Goal: Download file/media

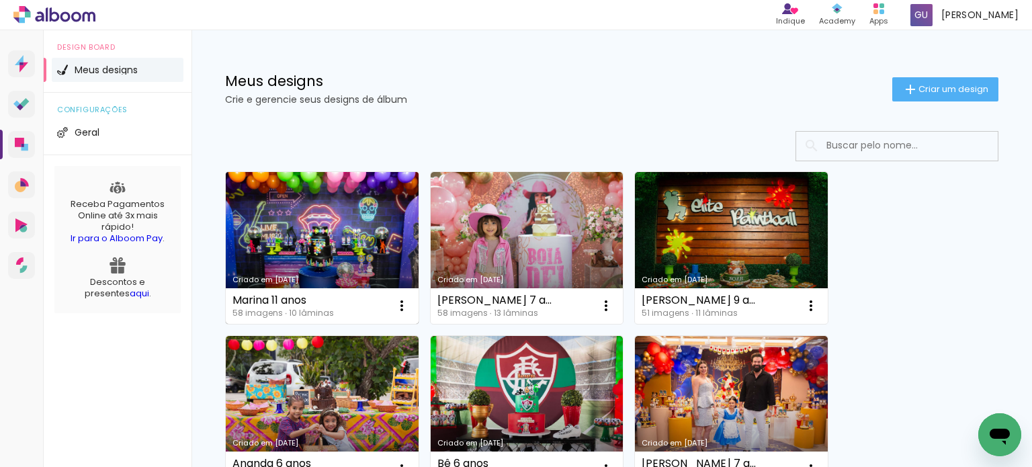
click at [388, 244] on link "Criado em [DATE]" at bounding box center [322, 248] width 193 height 152
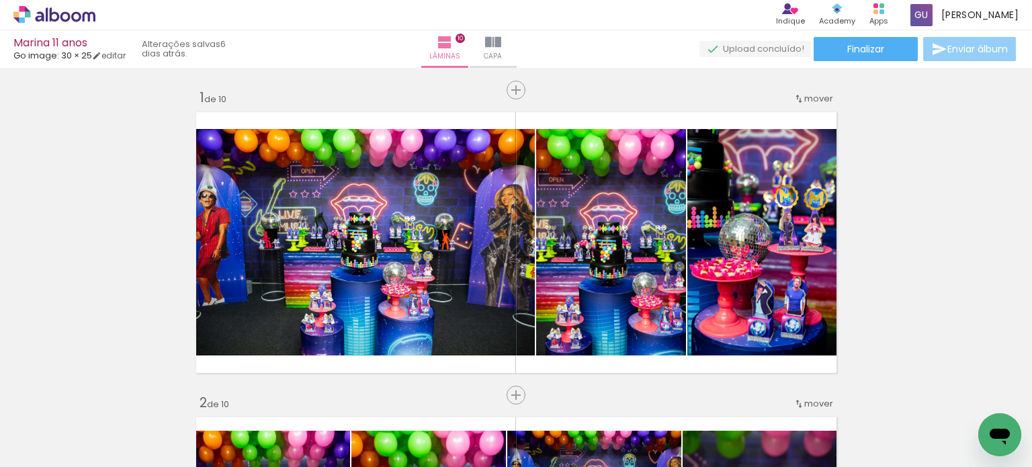
click at [947, 45] on span "Enviar álbum" at bounding box center [977, 48] width 60 height 9
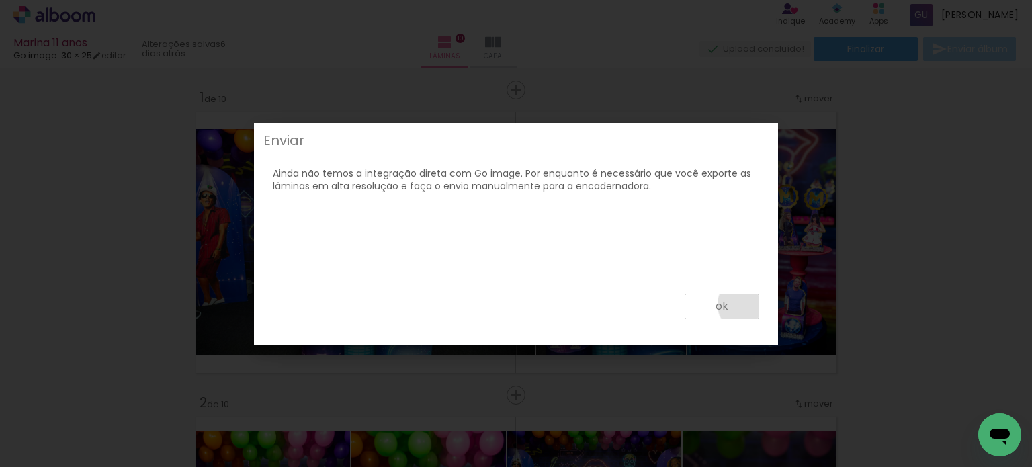
click at [0, 0] on paper-button "ok" at bounding box center [0, 0] width 0 height 0
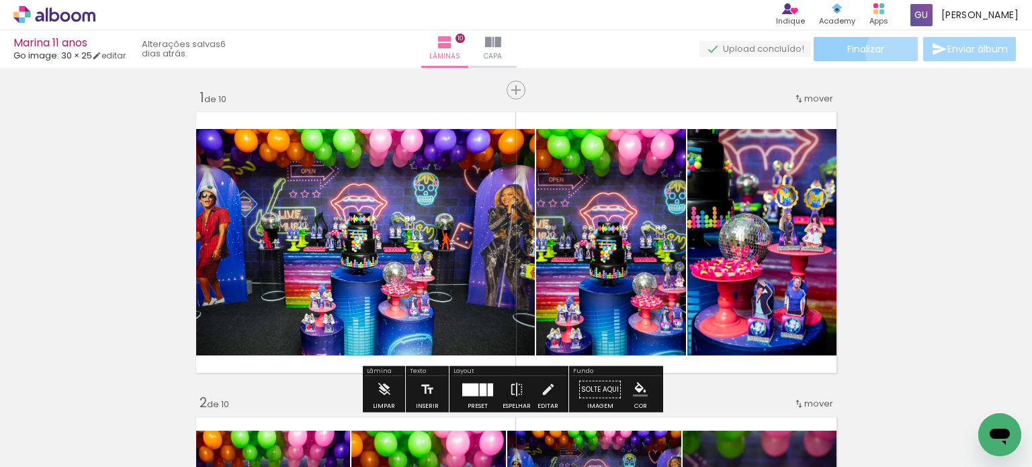
click at [889, 51] on paper-button "Finalizar" at bounding box center [866, 49] width 104 height 24
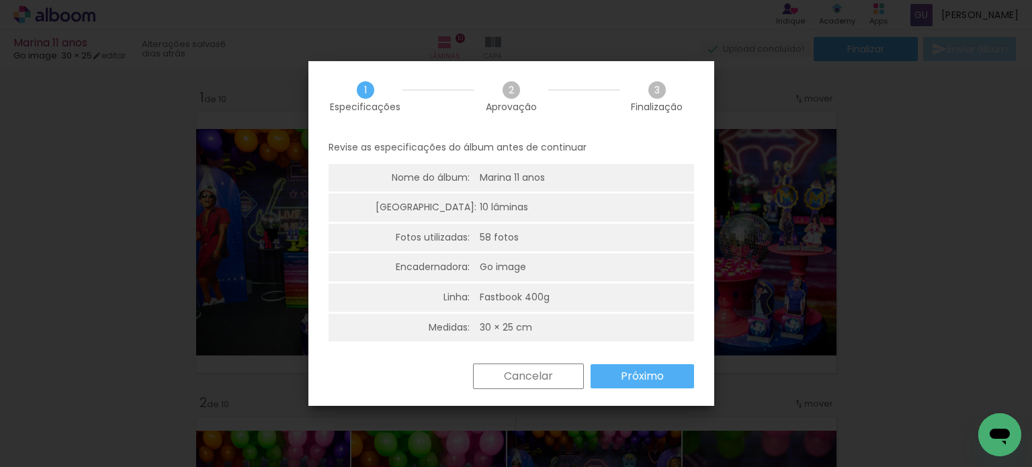
click at [0, 0] on slot "Próximo" at bounding box center [0, 0] width 0 height 0
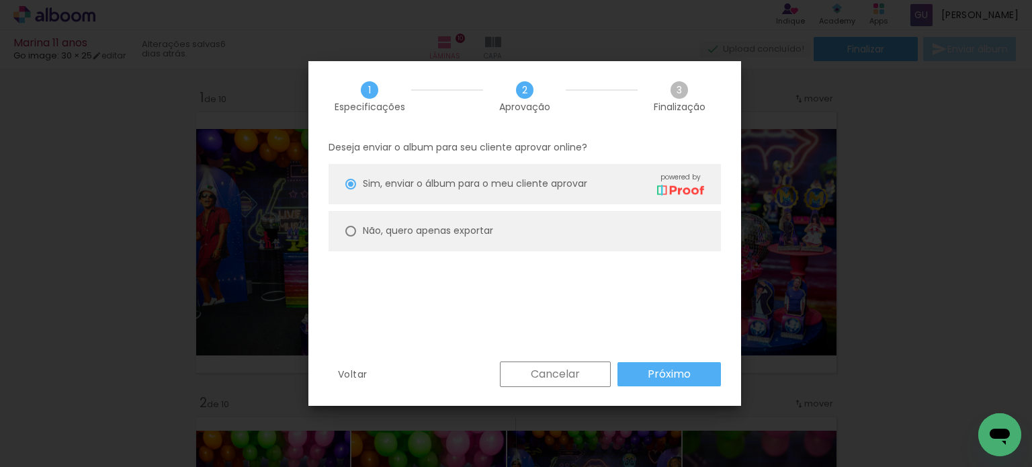
click at [0, 0] on paper-radio-button "Não, quero apenas exportar" at bounding box center [0, 0] width 0 height 0
type paper-radio-button "on"
click at [0, 0] on slot "Próximo" at bounding box center [0, 0] width 0 height 0
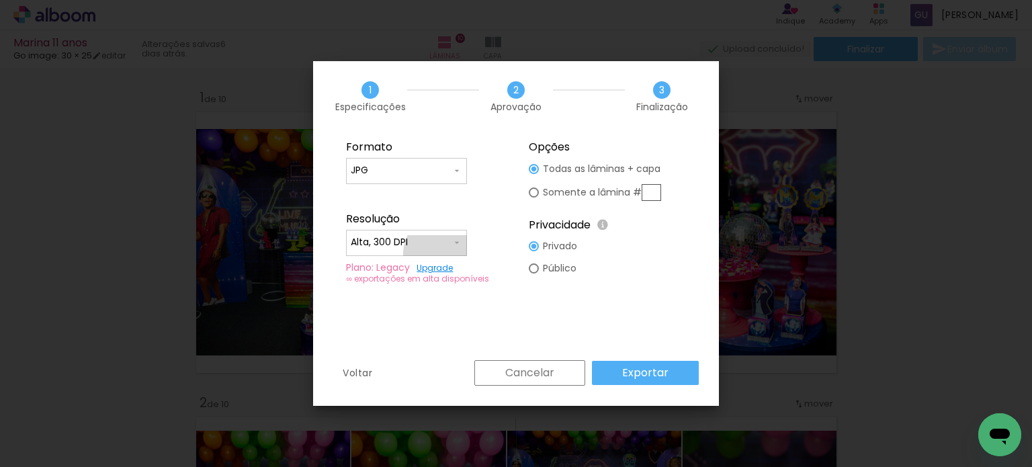
click at [0, 0] on paper-input-container "Alta, 300 DPI" at bounding box center [0, 0] width 0 height 0
click at [0, 0] on paper-item "Baixa" at bounding box center [0, 0] width 0 height 0
type input "Baixa"
click at [0, 0] on slot "Exportar" at bounding box center [0, 0] width 0 height 0
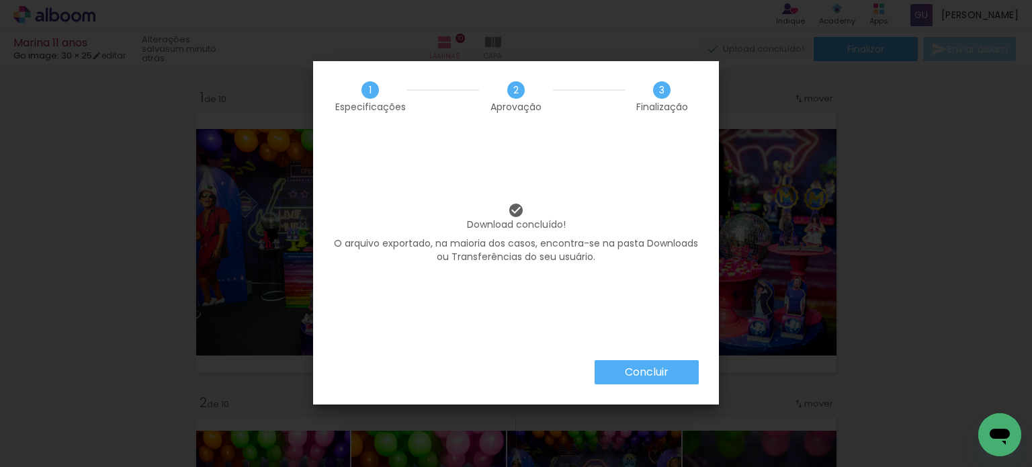
drag, startPoint x: 664, startPoint y: 379, endPoint x: 659, endPoint y: 389, distance: 11.1
click at [661, 387] on div "Concluir" at bounding box center [516, 382] width 406 height 44
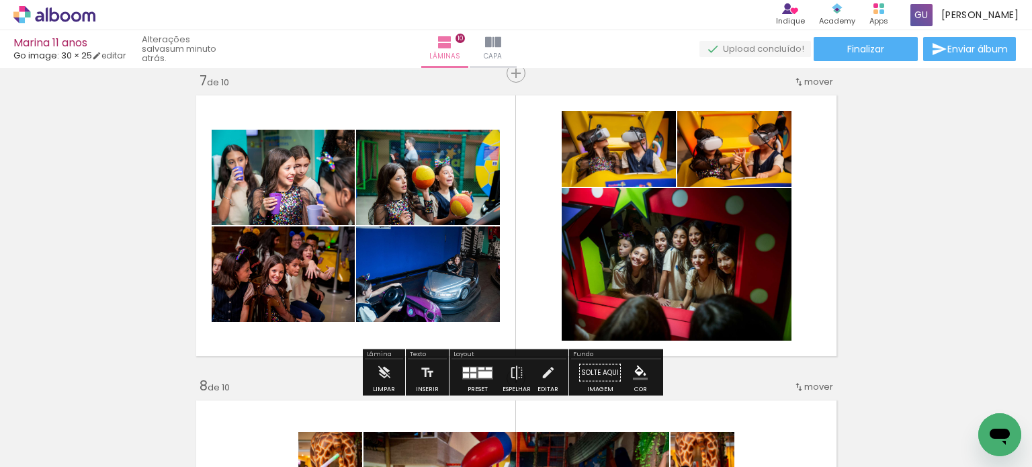
scroll to position [2822, 0]
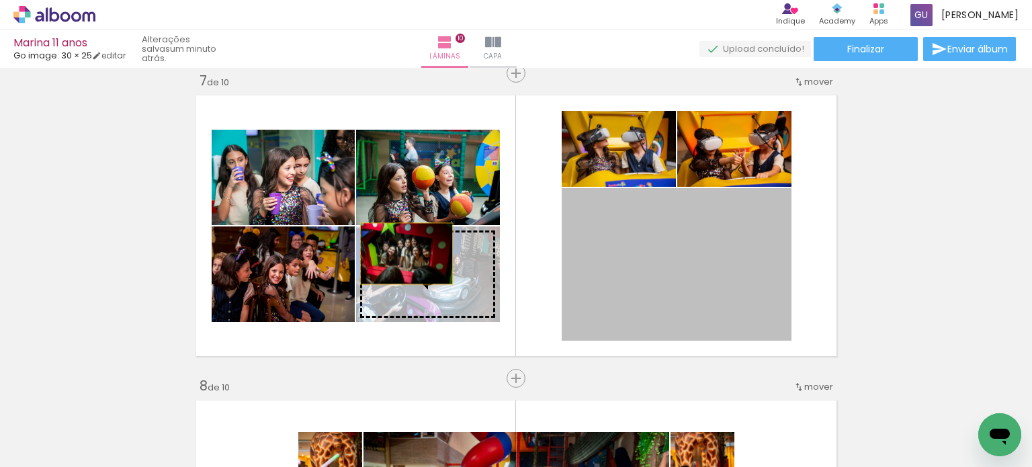
drag, startPoint x: 662, startPoint y: 239, endPoint x: 401, endPoint y: 253, distance: 261.1
click at [0, 0] on slot at bounding box center [0, 0] width 0 height 0
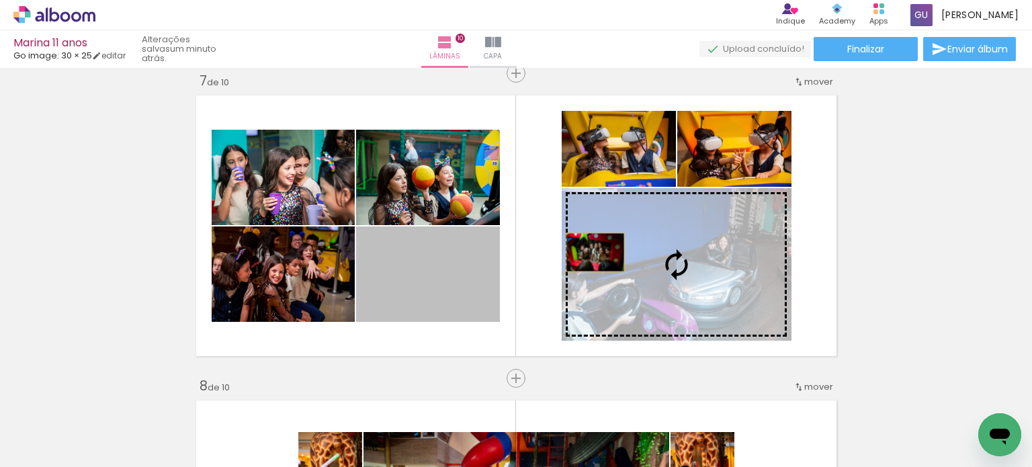
drag, startPoint x: 398, startPoint y: 276, endPoint x: 601, endPoint y: 250, distance: 205.3
click at [0, 0] on slot at bounding box center [0, 0] width 0 height 0
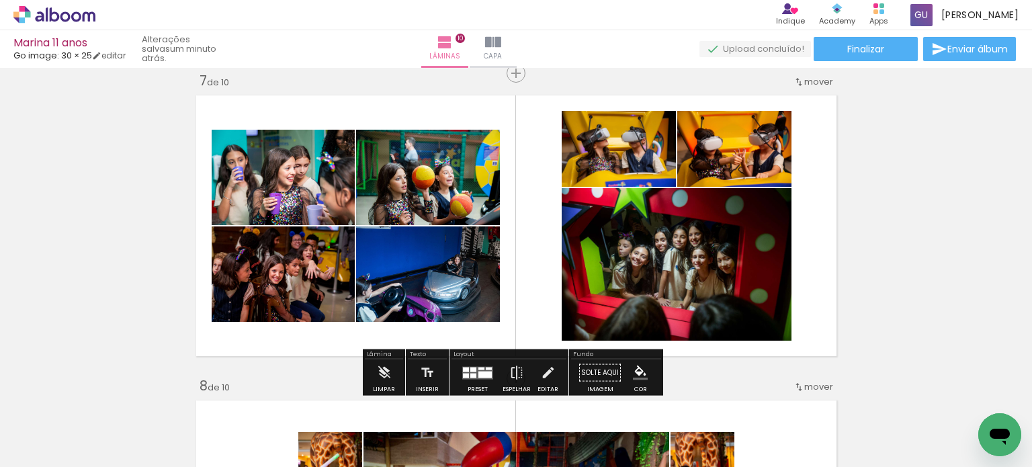
click at [833, 226] on quentale-layouter at bounding box center [516, 225] width 651 height 271
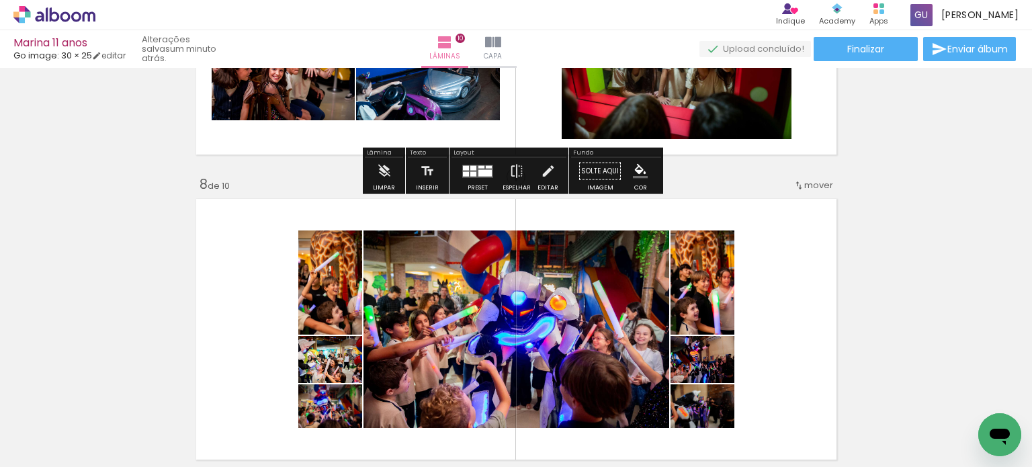
scroll to position [2183, 0]
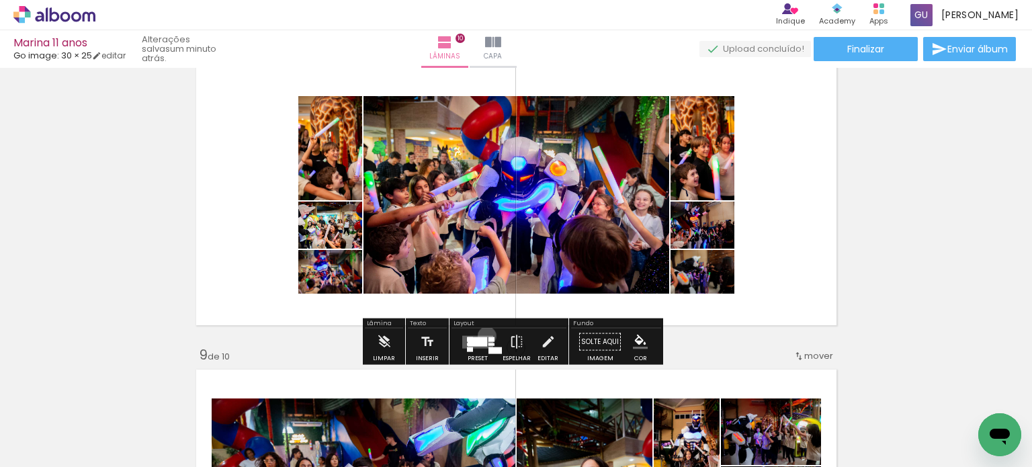
click at [482, 335] on quentale-layouter at bounding box center [477, 341] width 31 height 13
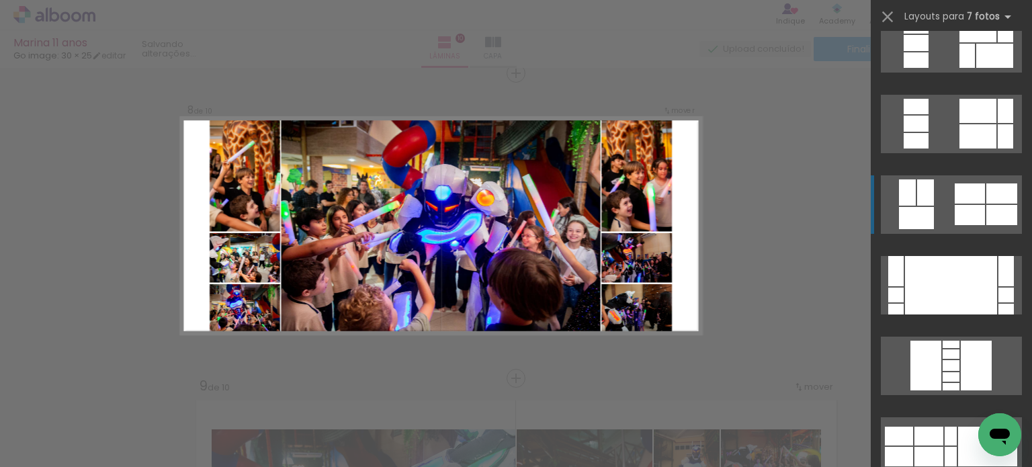
scroll to position [470, 0]
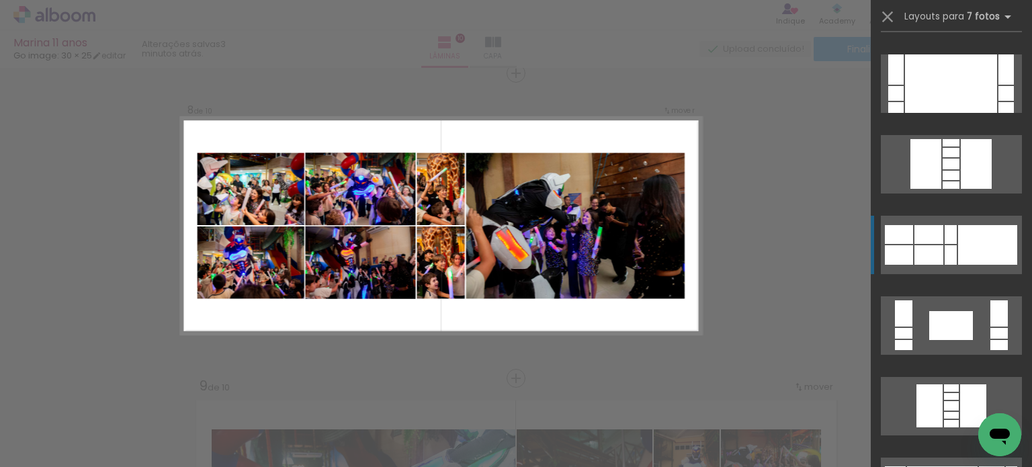
click at [933, 218] on quentale-layouter at bounding box center [951, 245] width 141 height 58
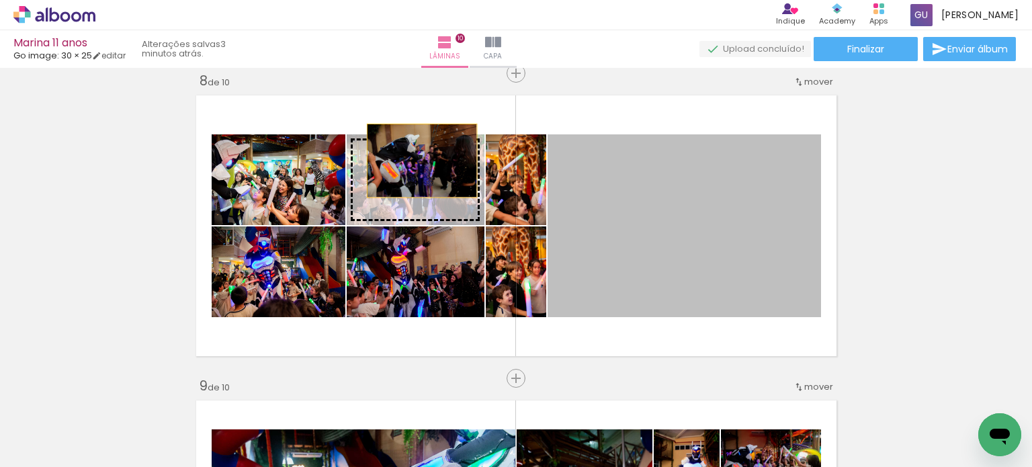
drag, startPoint x: 685, startPoint y: 200, endPoint x: 417, endPoint y: 161, distance: 271.6
click at [0, 0] on slot at bounding box center [0, 0] width 0 height 0
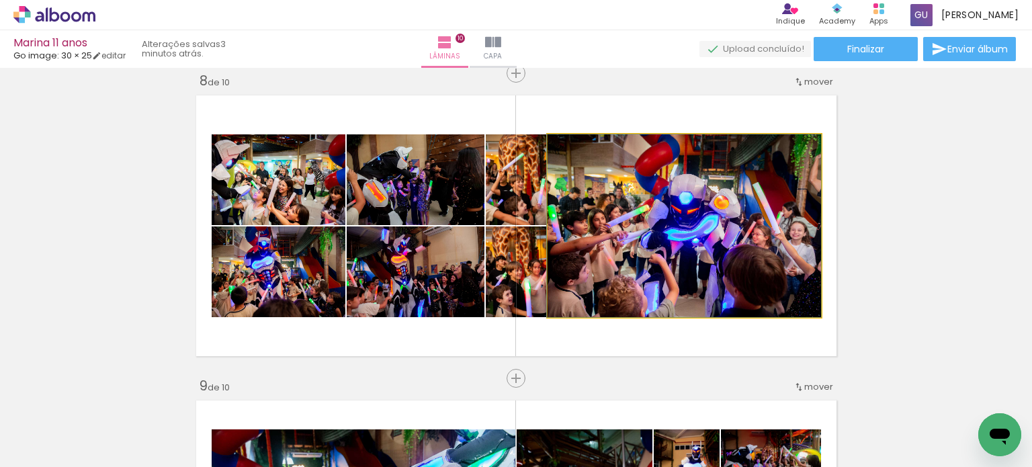
click at [714, 246] on quentale-photo at bounding box center [684, 225] width 273 height 183
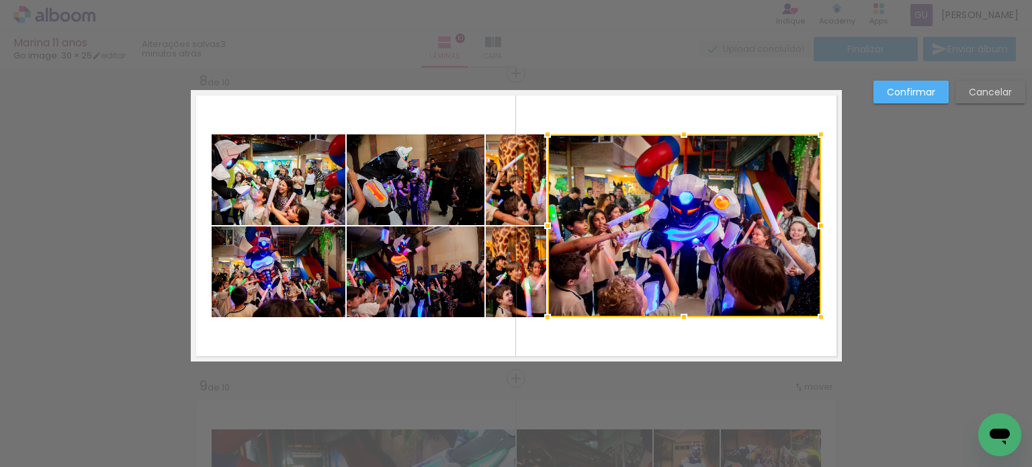
click at [519, 198] on quentale-photo at bounding box center [516, 179] width 60 height 91
click at [503, 236] on div at bounding box center [653, 225] width 335 height 183
click at [460, 202] on quentale-photo at bounding box center [416, 179] width 138 height 91
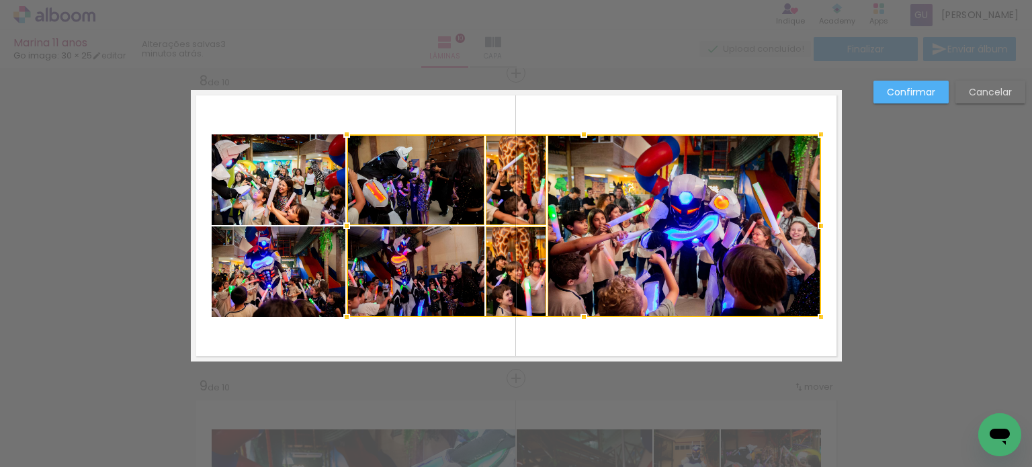
click at [431, 254] on div at bounding box center [584, 225] width 474 height 183
click at [322, 187] on quentale-photo at bounding box center [279, 179] width 134 height 91
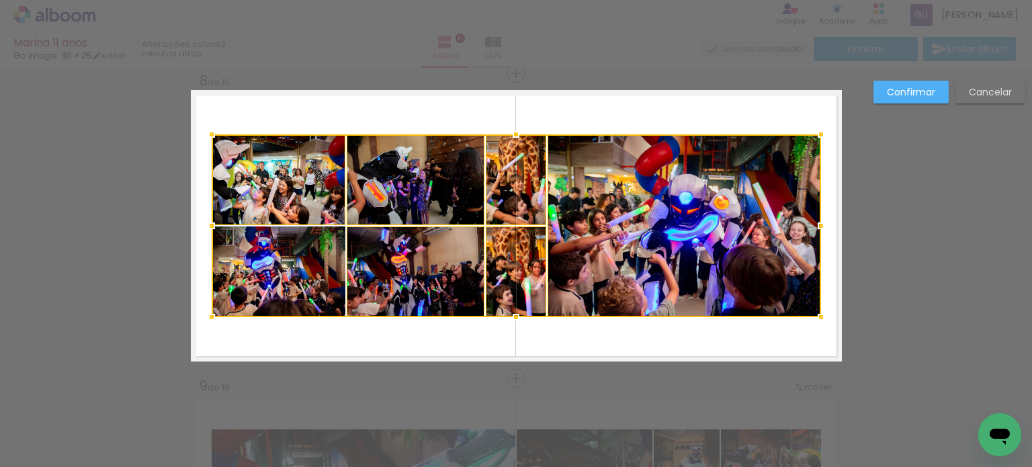
click at [286, 241] on div at bounding box center [516, 225] width 609 height 183
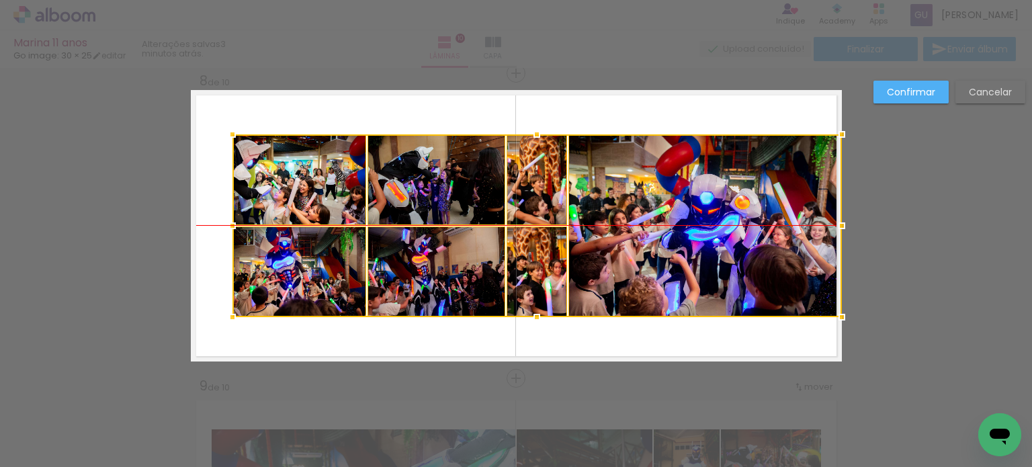
drag, startPoint x: 434, startPoint y: 244, endPoint x: 458, endPoint y: 240, distance: 24.5
click at [458, 240] on div at bounding box center [536, 225] width 609 height 183
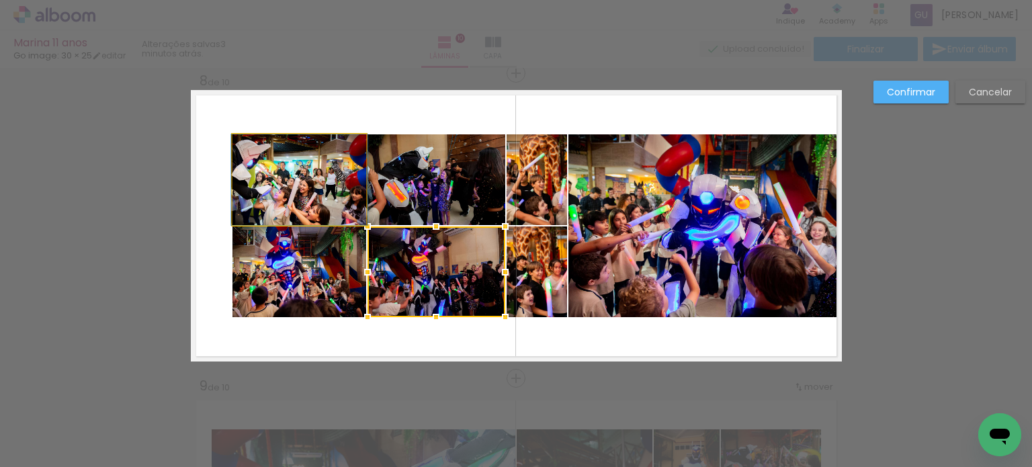
click at [315, 202] on quentale-photo at bounding box center [299, 179] width 134 height 91
click at [368, 226] on div at bounding box center [437, 271] width 138 height 91
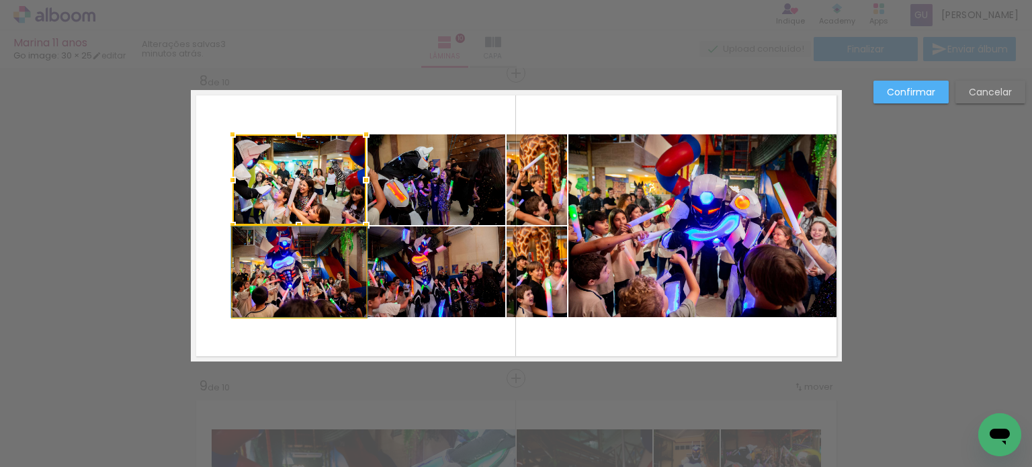
click at [293, 260] on quentale-photo at bounding box center [299, 271] width 134 height 91
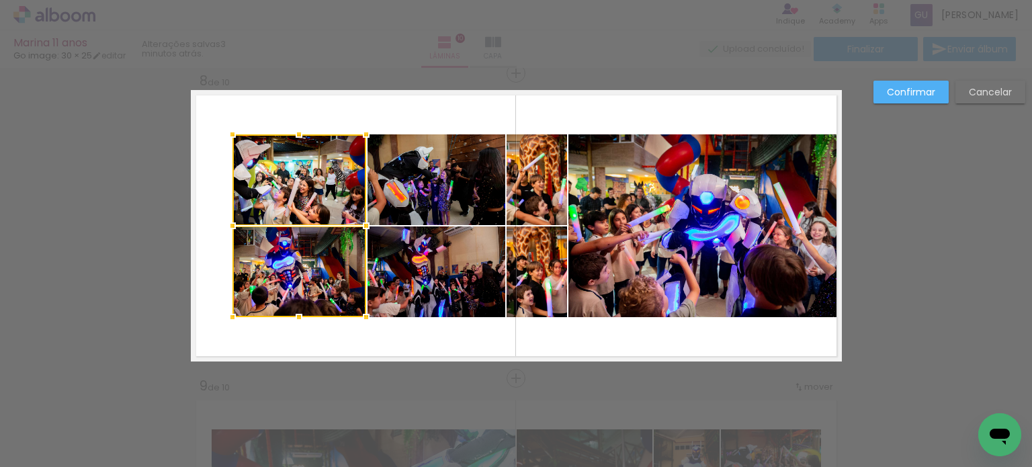
click at [389, 208] on quentale-photo at bounding box center [437, 179] width 138 height 91
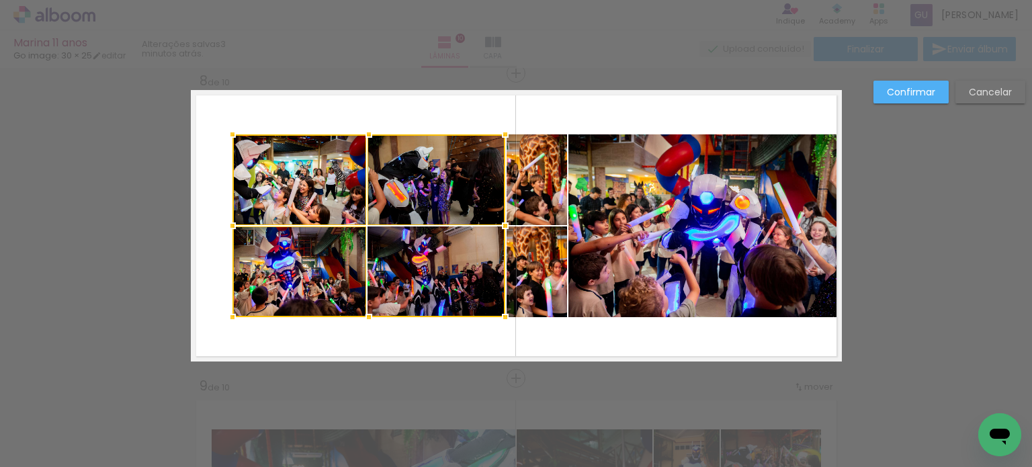
click at [403, 262] on div at bounding box center [368, 225] width 273 height 183
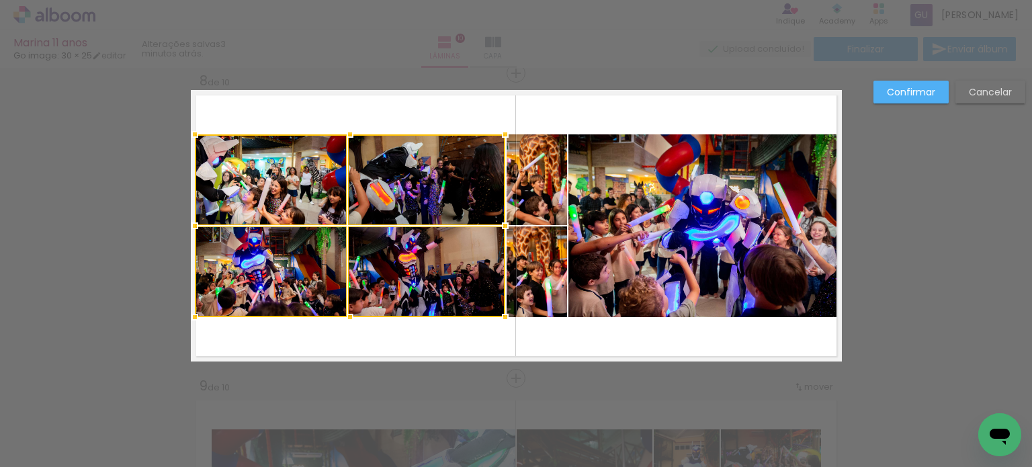
drag, startPoint x: 228, startPoint y: 224, endPoint x: 187, endPoint y: 228, distance: 41.1
click at [187, 228] on div at bounding box center [194, 225] width 27 height 27
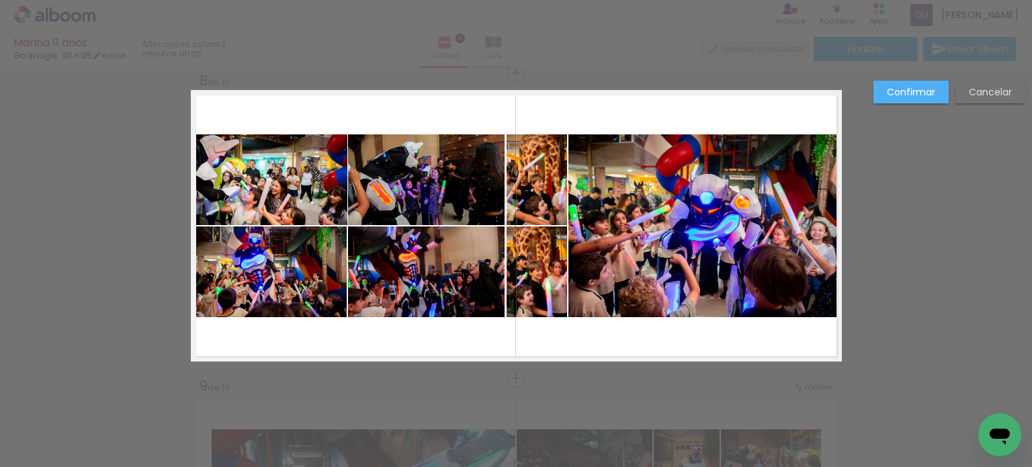
click at [0, 0] on slot "Confirmar" at bounding box center [0, 0] width 0 height 0
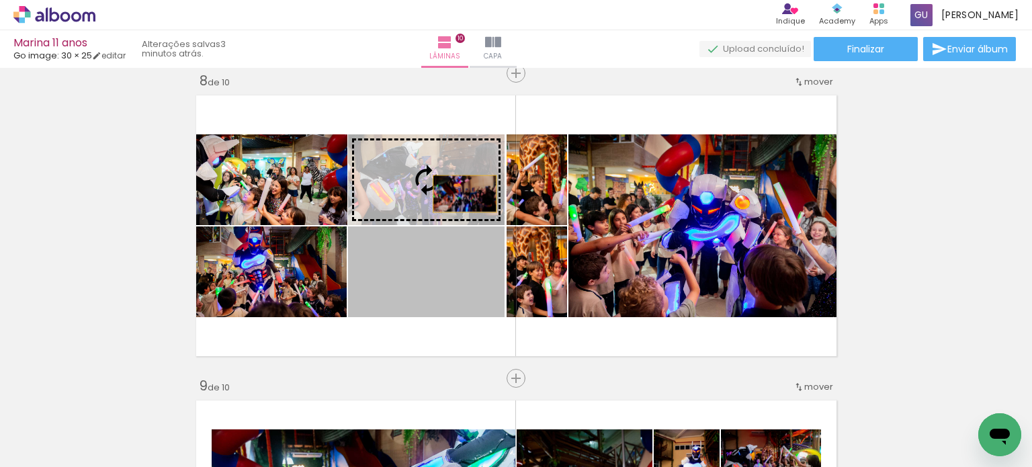
drag, startPoint x: 455, startPoint y: 267, endPoint x: 466, endPoint y: 200, distance: 67.4
click at [0, 0] on slot at bounding box center [0, 0] width 0 height 0
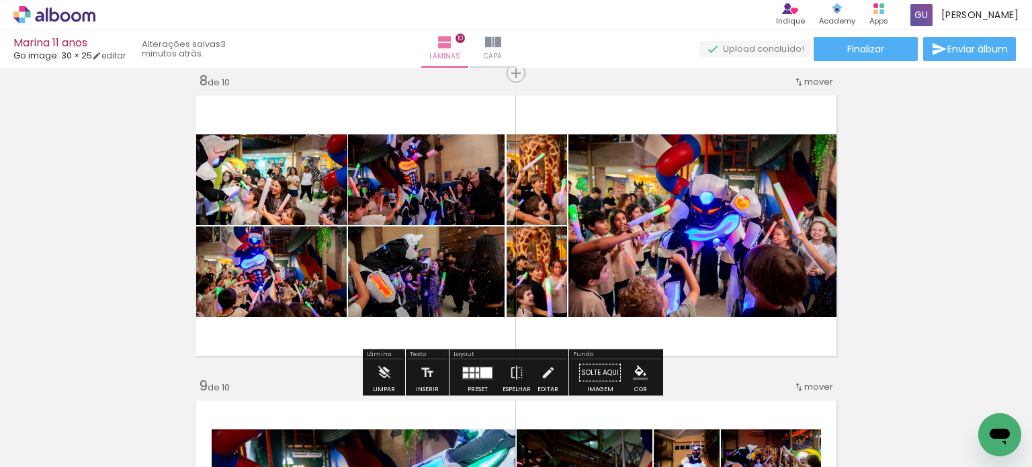
scroll to position [2421, 0]
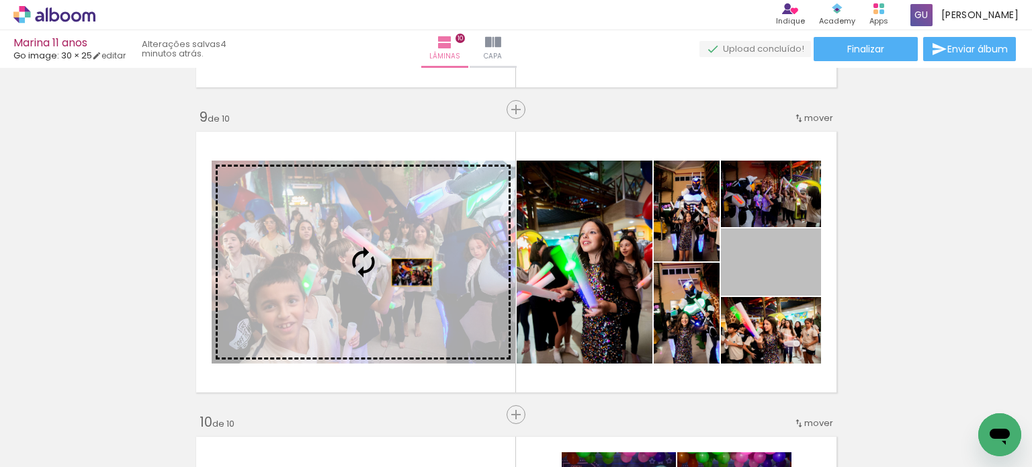
drag, startPoint x: 798, startPoint y: 271, endPoint x: 406, endPoint y: 272, distance: 391.8
click at [0, 0] on slot at bounding box center [0, 0] width 0 height 0
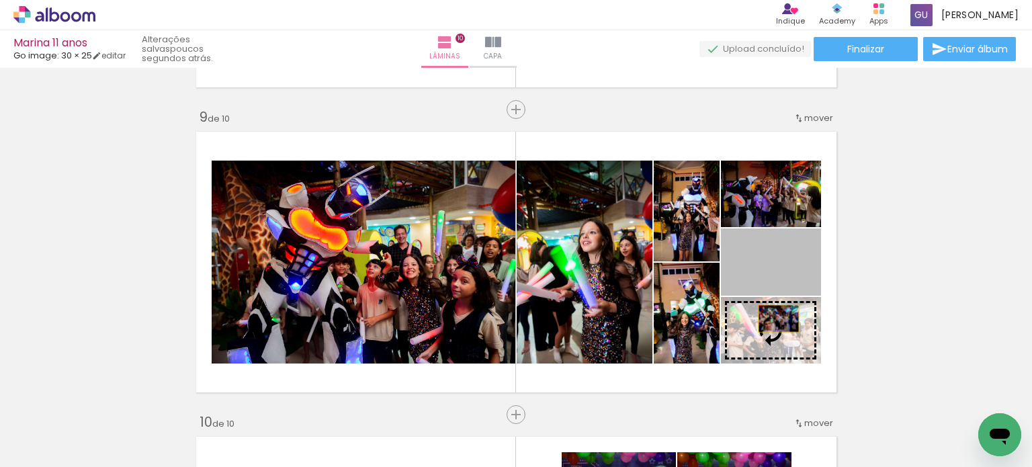
drag, startPoint x: 784, startPoint y: 270, endPoint x: 773, endPoint y: 319, distance: 50.4
click at [0, 0] on slot at bounding box center [0, 0] width 0 height 0
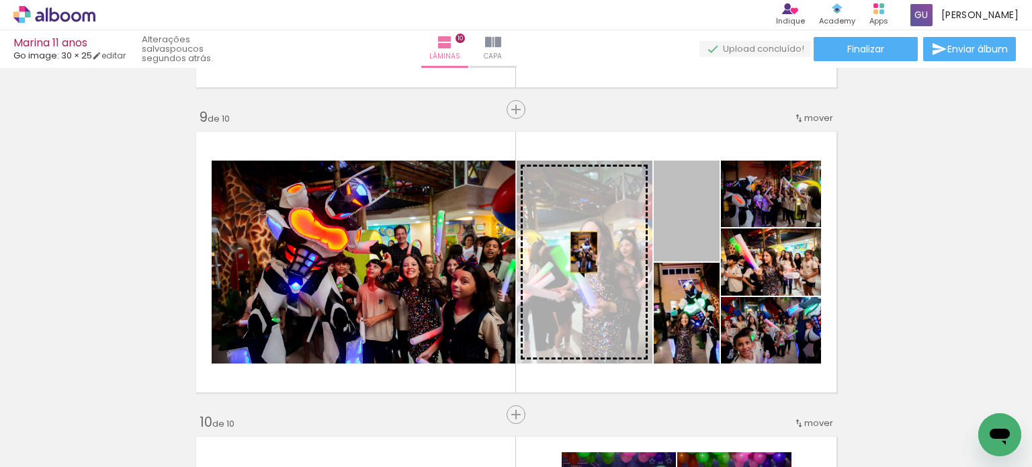
drag, startPoint x: 689, startPoint y: 237, endPoint x: 554, endPoint y: 255, distance: 137.0
click at [0, 0] on slot at bounding box center [0, 0] width 0 height 0
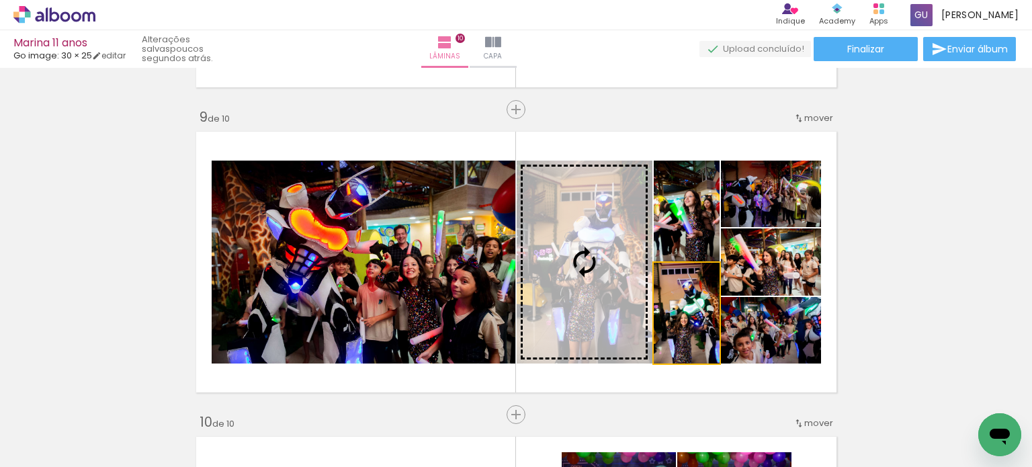
drag, startPoint x: 665, startPoint y: 331, endPoint x: 603, endPoint y: 304, distance: 66.8
click at [0, 0] on slot at bounding box center [0, 0] width 0 height 0
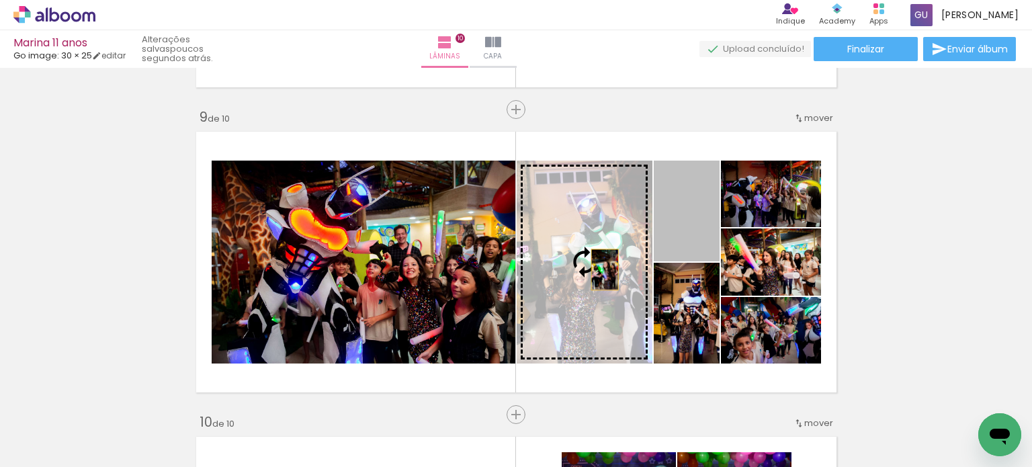
drag, startPoint x: 667, startPoint y: 241, endPoint x: 597, endPoint y: 271, distance: 76.8
click at [0, 0] on slot at bounding box center [0, 0] width 0 height 0
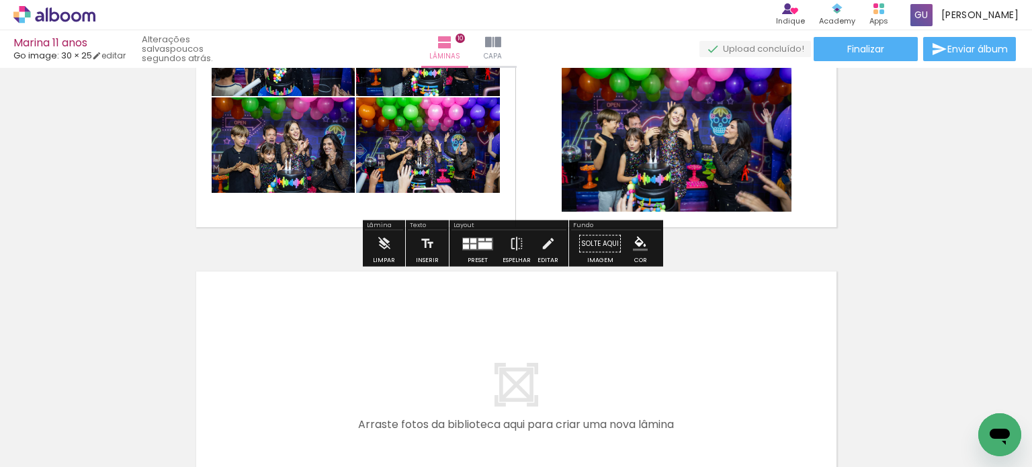
scroll to position [2757, 0]
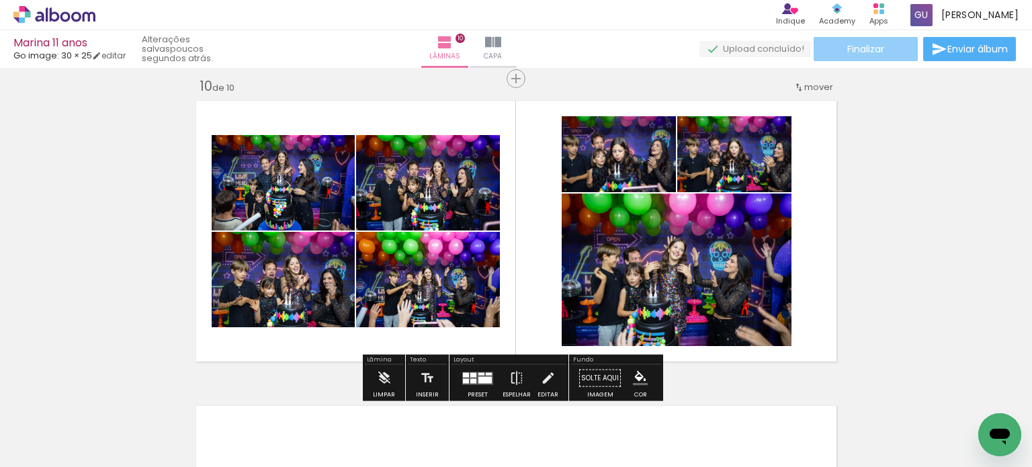
click at [889, 43] on paper-button "Finalizar" at bounding box center [866, 49] width 104 height 24
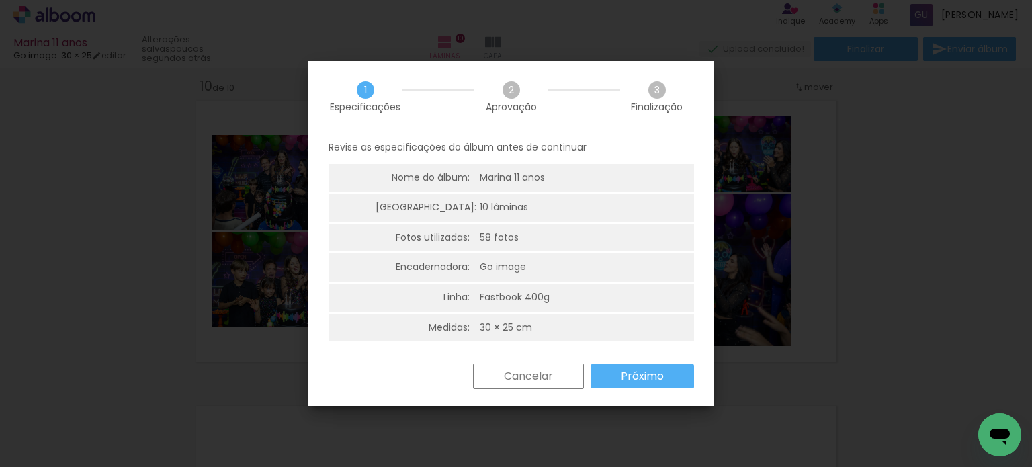
click at [0, 0] on slot "Próximo" at bounding box center [0, 0] width 0 height 0
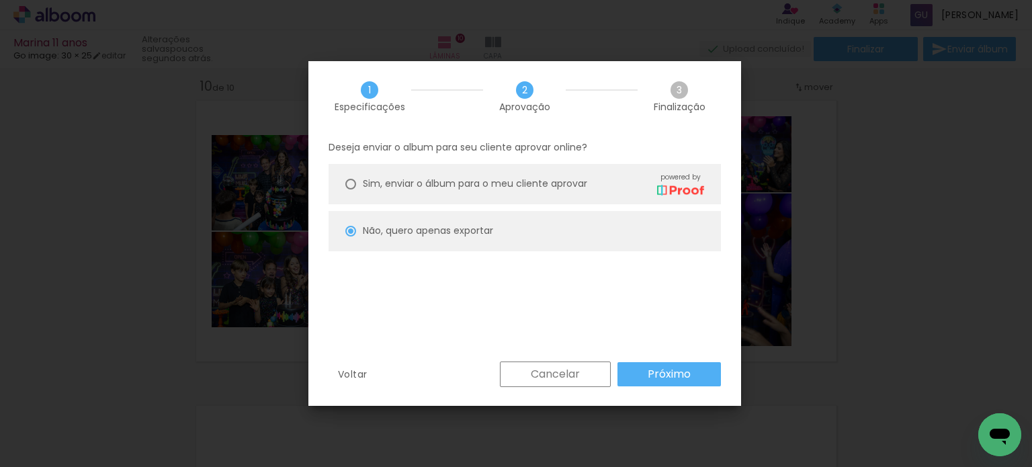
click at [0, 0] on slot "Próximo" at bounding box center [0, 0] width 0 height 0
type input "Baixa"
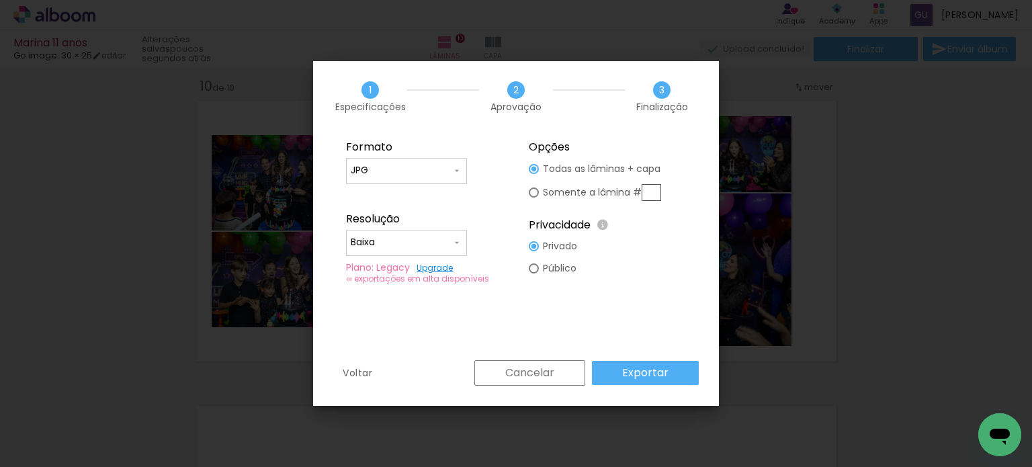
click at [618, 376] on paper-button "Exportar" at bounding box center [645, 373] width 107 height 24
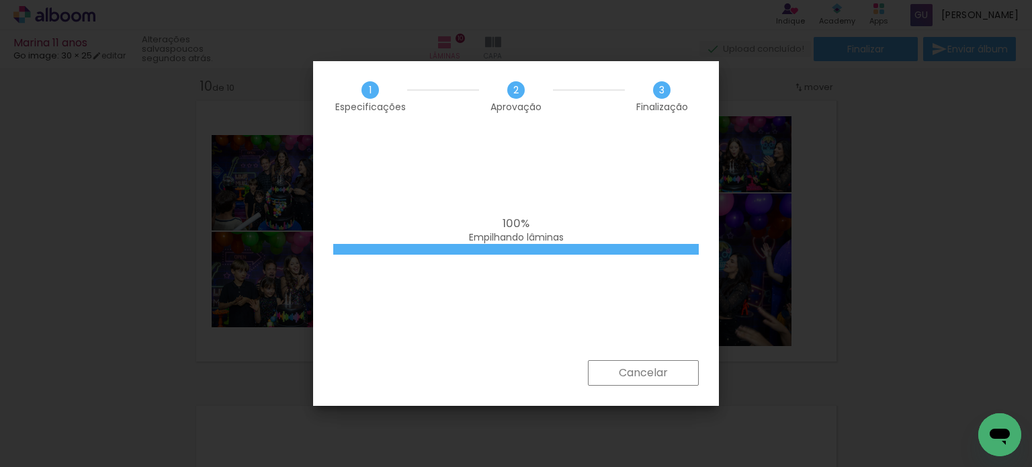
scroll to position [470, 0]
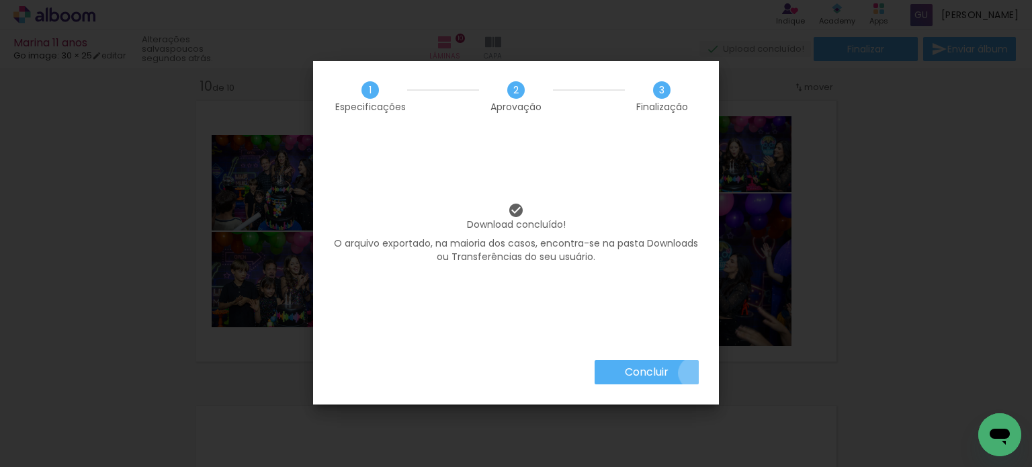
click at [694, 373] on paper-button "Concluir" at bounding box center [647, 372] width 104 height 24
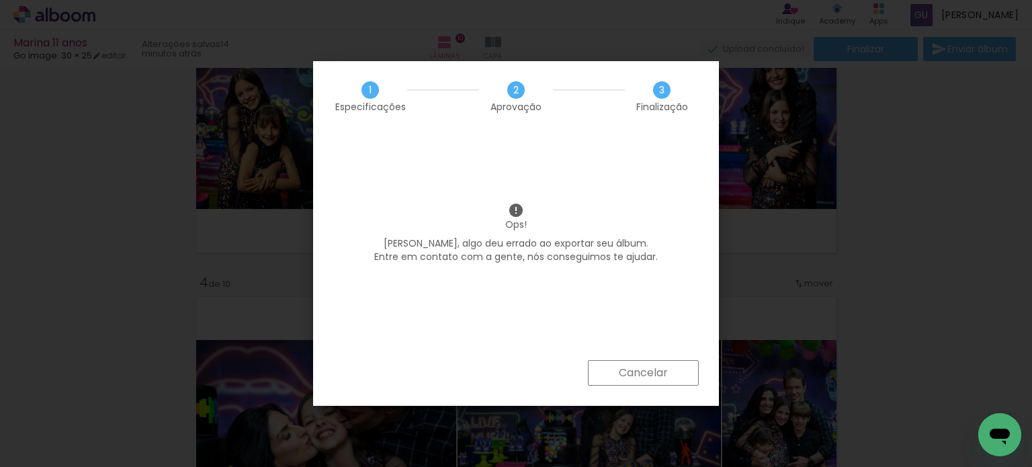
scroll to position [1505, 0]
click at [672, 372] on paper-button "Cancelar" at bounding box center [643, 373] width 111 height 26
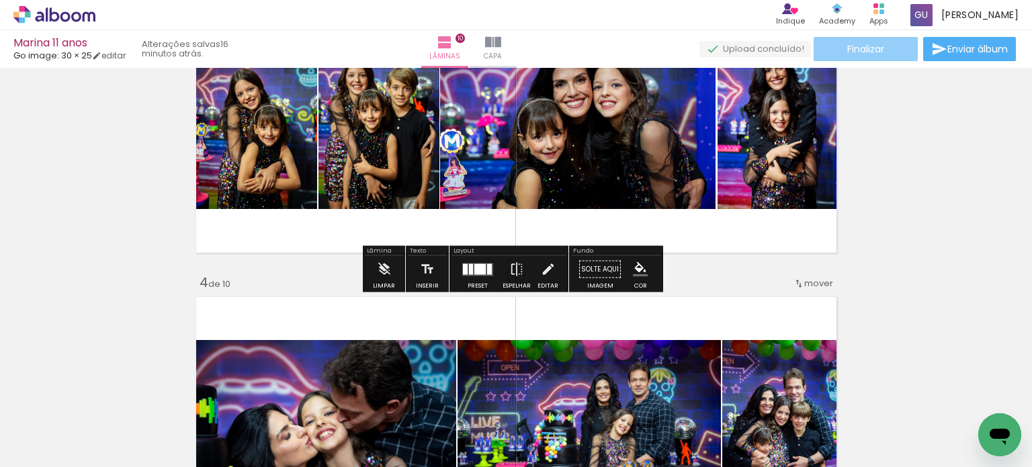
click at [900, 50] on paper-button "Finalizar" at bounding box center [866, 49] width 104 height 24
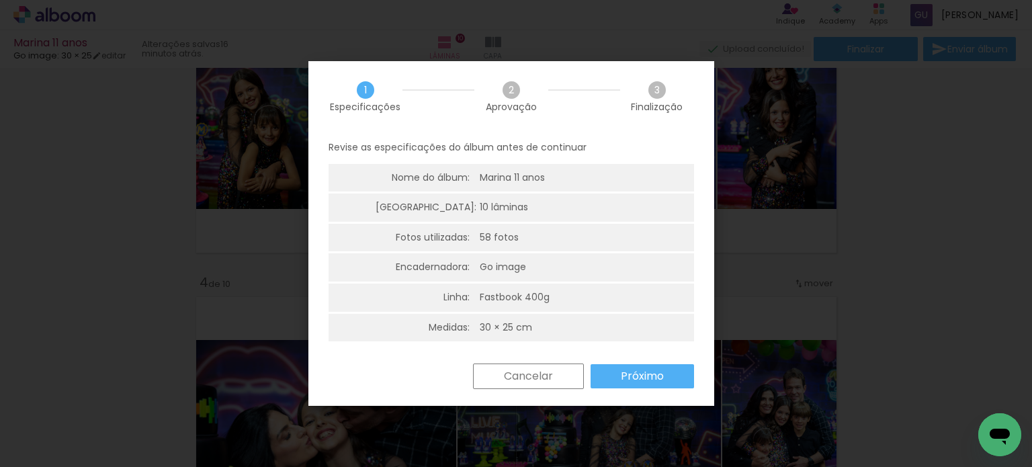
click at [0, 0] on slot "Próximo" at bounding box center [0, 0] width 0 height 0
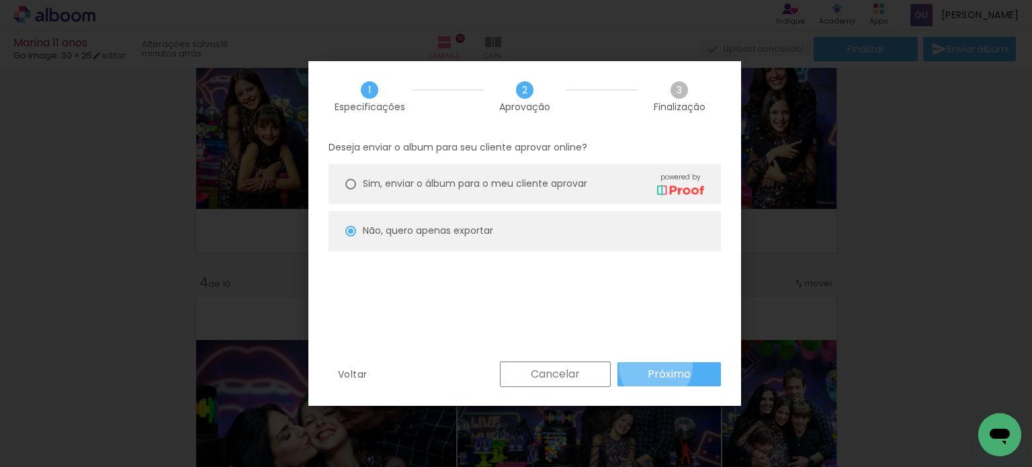
click at [0, 0] on slot "Próximo" at bounding box center [0, 0] width 0 height 0
type input "Baixa"
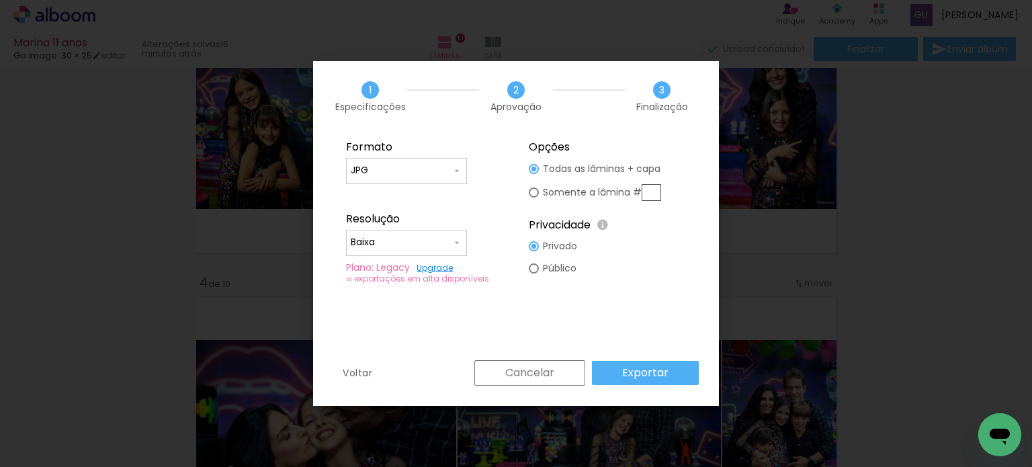
click at [0, 0] on slot "Exportar" at bounding box center [0, 0] width 0 height 0
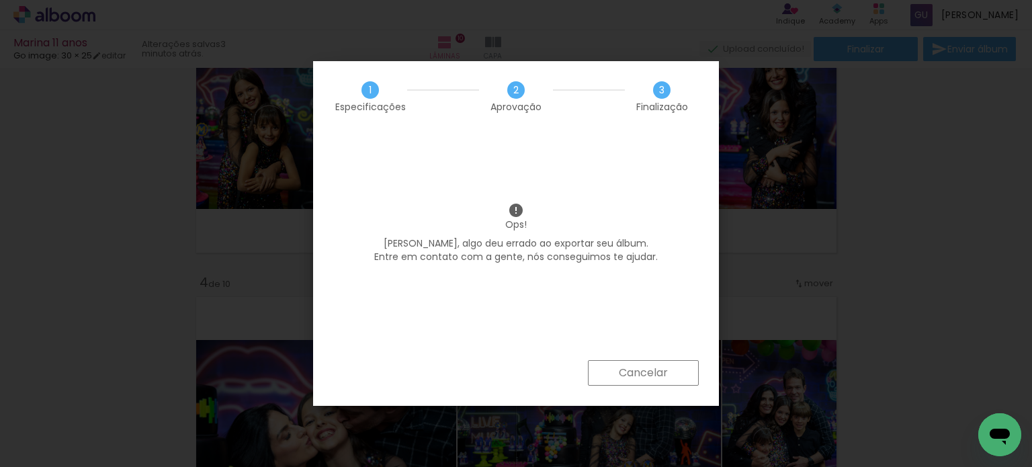
scroll to position [1505, 0]
click at [0, 0] on slot "Cancelar" at bounding box center [0, 0] width 0 height 0
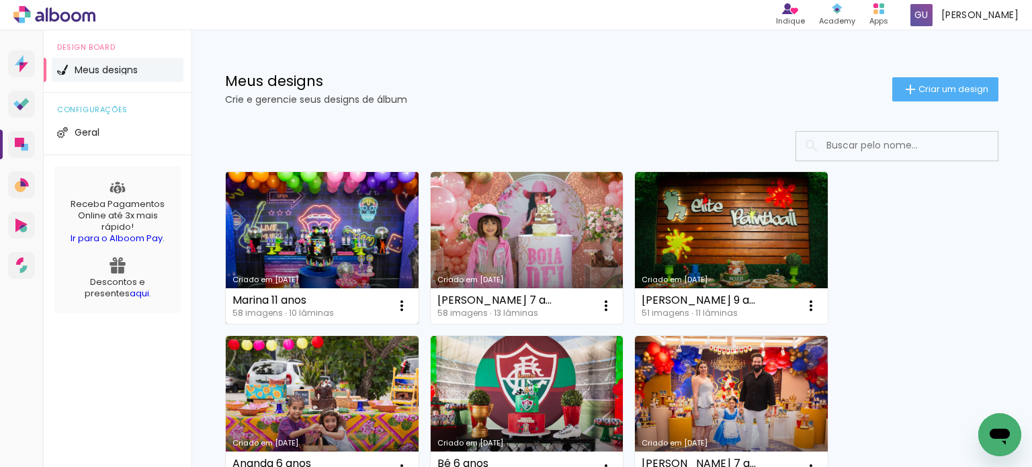
click at [283, 211] on link "Criado em [DATE]" at bounding box center [322, 248] width 193 height 152
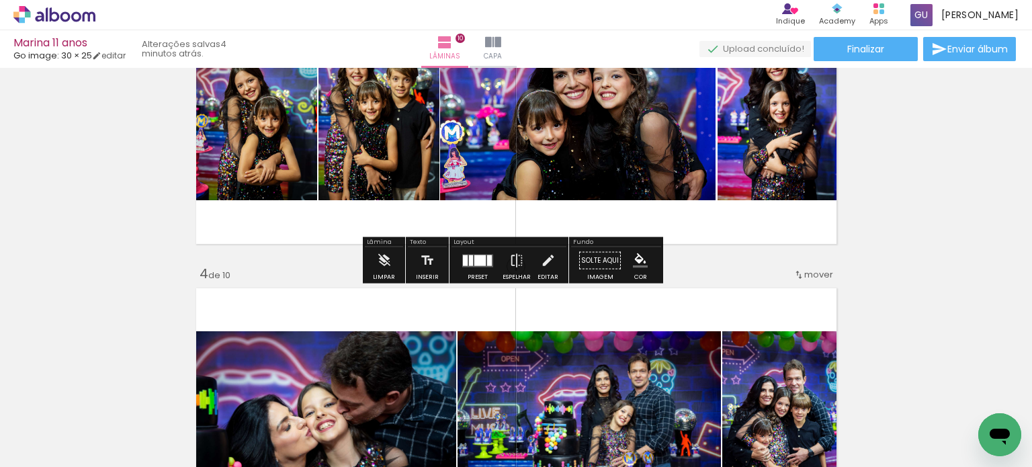
scroll to position [941, 0]
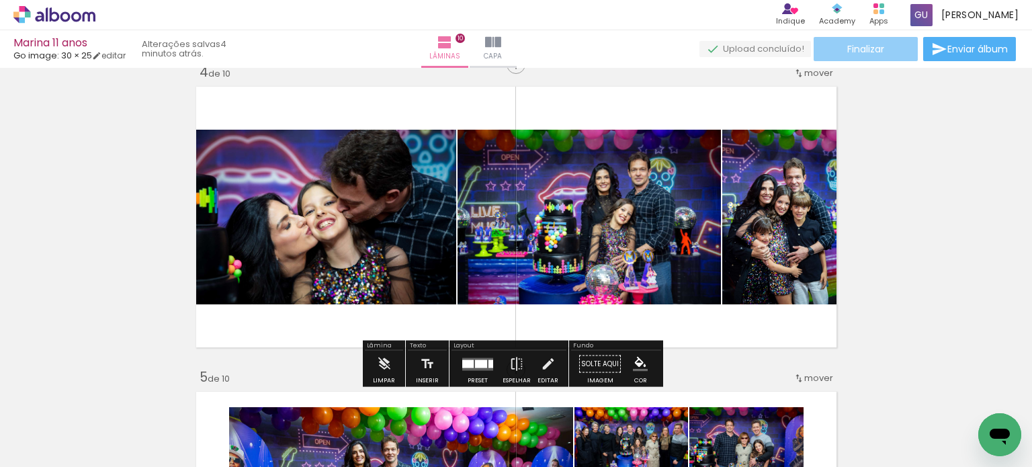
click at [865, 41] on paper-button "Finalizar" at bounding box center [866, 49] width 104 height 24
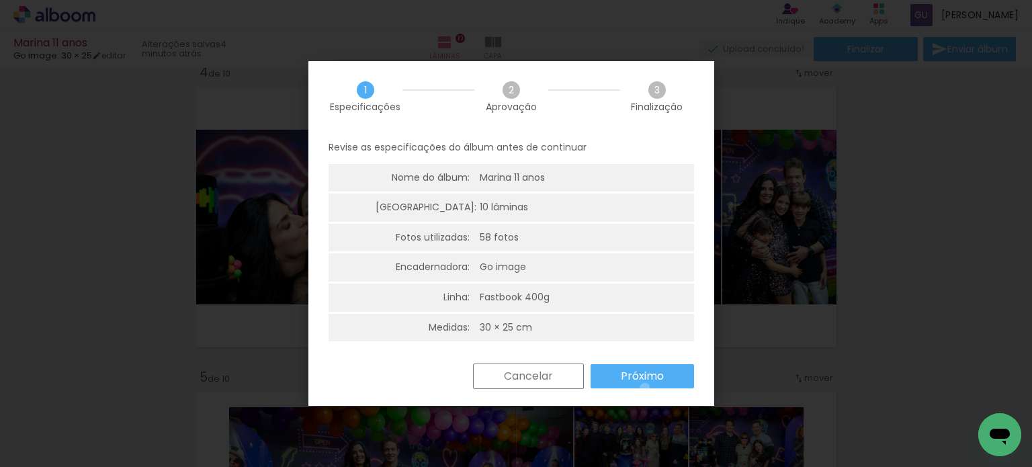
click at [0, 0] on paper-button "Próximo" at bounding box center [0, 0] width 0 height 0
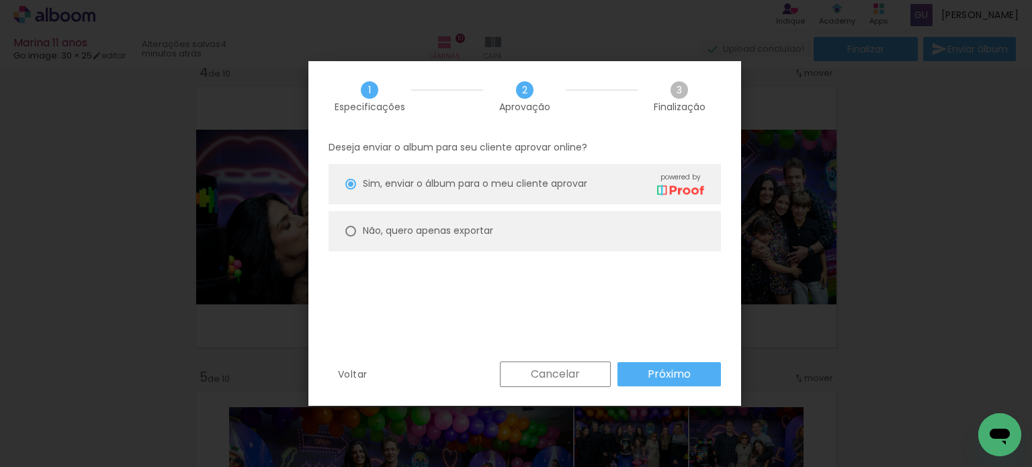
click at [0, 0] on paper-radio-button "Não, quero apenas exportar" at bounding box center [0, 0] width 0 height 0
type paper-radio-button "on"
click at [0, 0] on paper-radio-button "Não, quero apenas exportar" at bounding box center [0, 0] width 0 height 0
click at [0, 0] on paper-button "Próximo" at bounding box center [0, 0] width 0 height 0
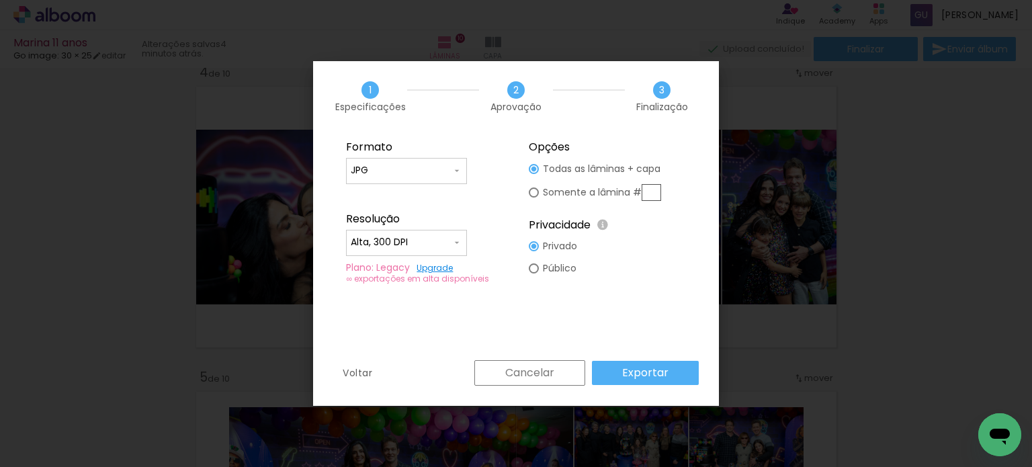
click at [0, 0] on fieldset "Formato JPG PDF Resolução Alta, 300 DPI Baixa Plano: Legacy Upgrade ∞ exportaçõ…" at bounding box center [0, 0] width 0 height 0
click at [0, 0] on input "Alta, 300 DPI" at bounding box center [0, 0] width 0 height 0
click at [0, 0] on paper-item "Baixa" at bounding box center [0, 0] width 0 height 0
type input "Baixa"
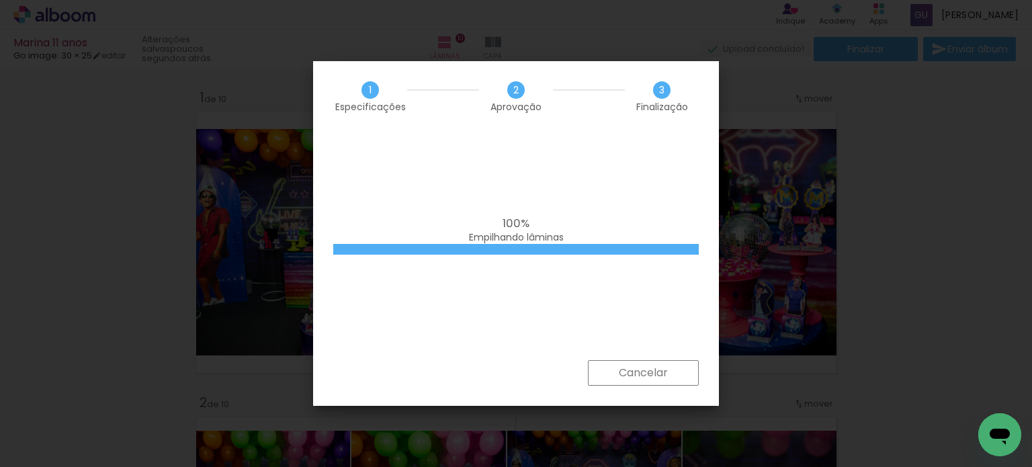
scroll to position [941, 0]
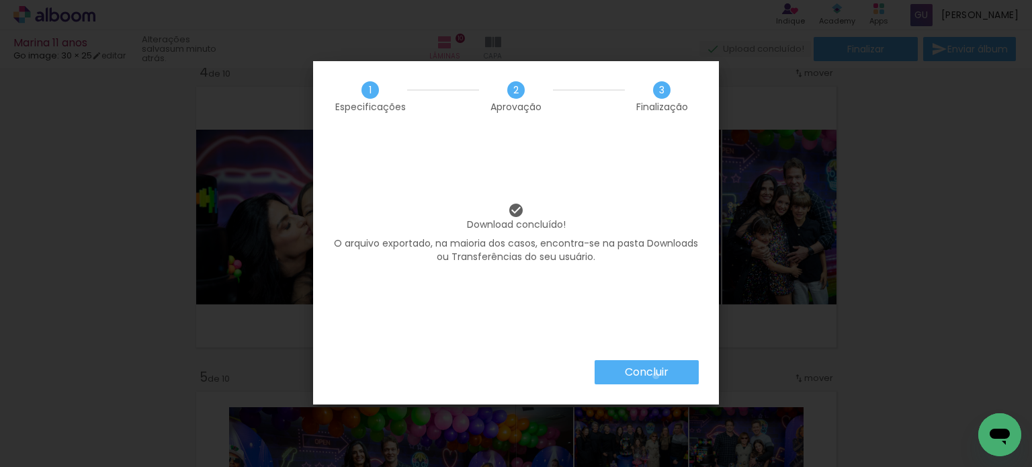
click at [0, 0] on slot "Concluir" at bounding box center [0, 0] width 0 height 0
